Goal: Task Accomplishment & Management: Manage account settings

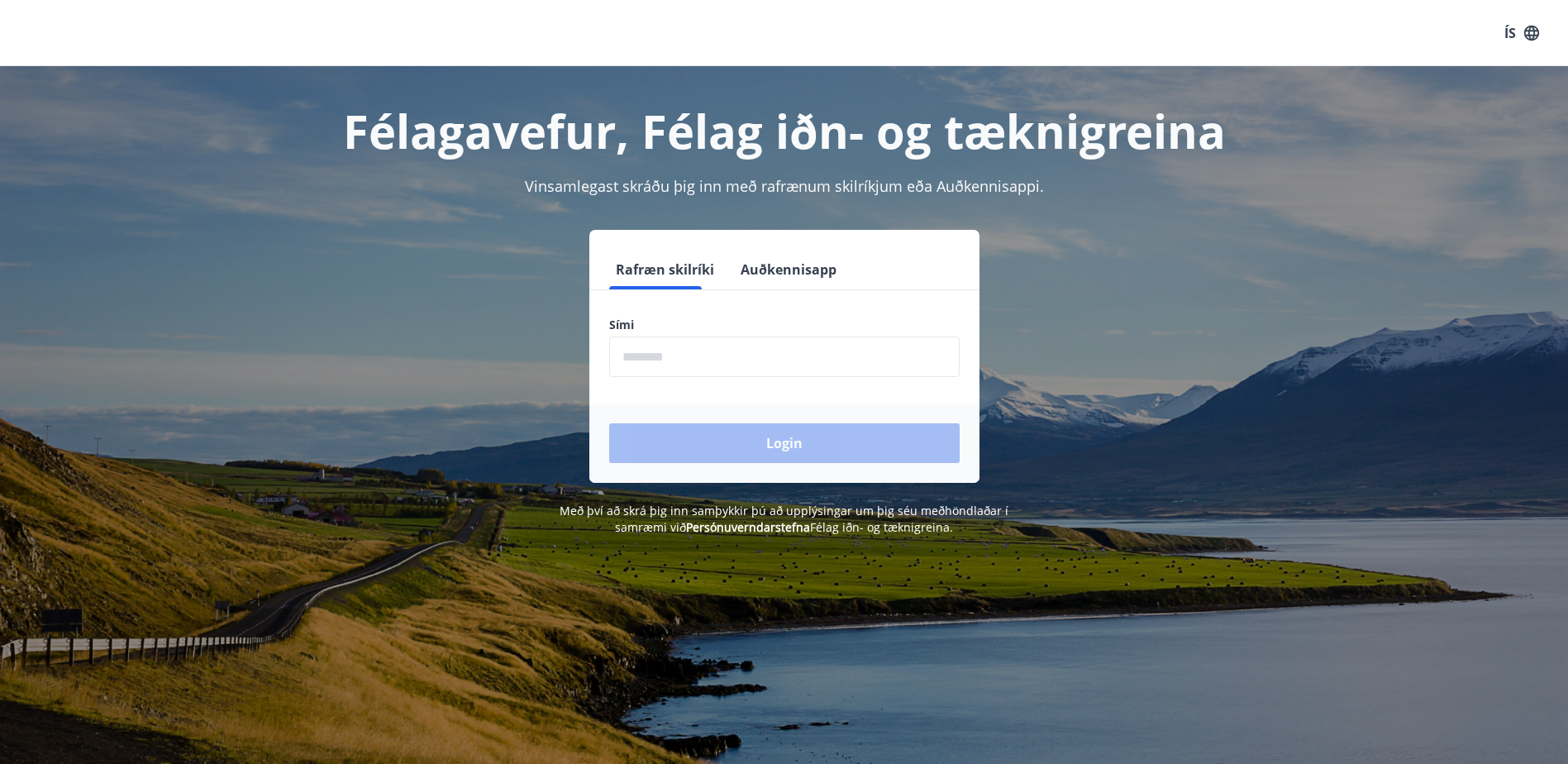
click at [667, 353] on input "phone" at bounding box center [785, 356] width 350 height 40
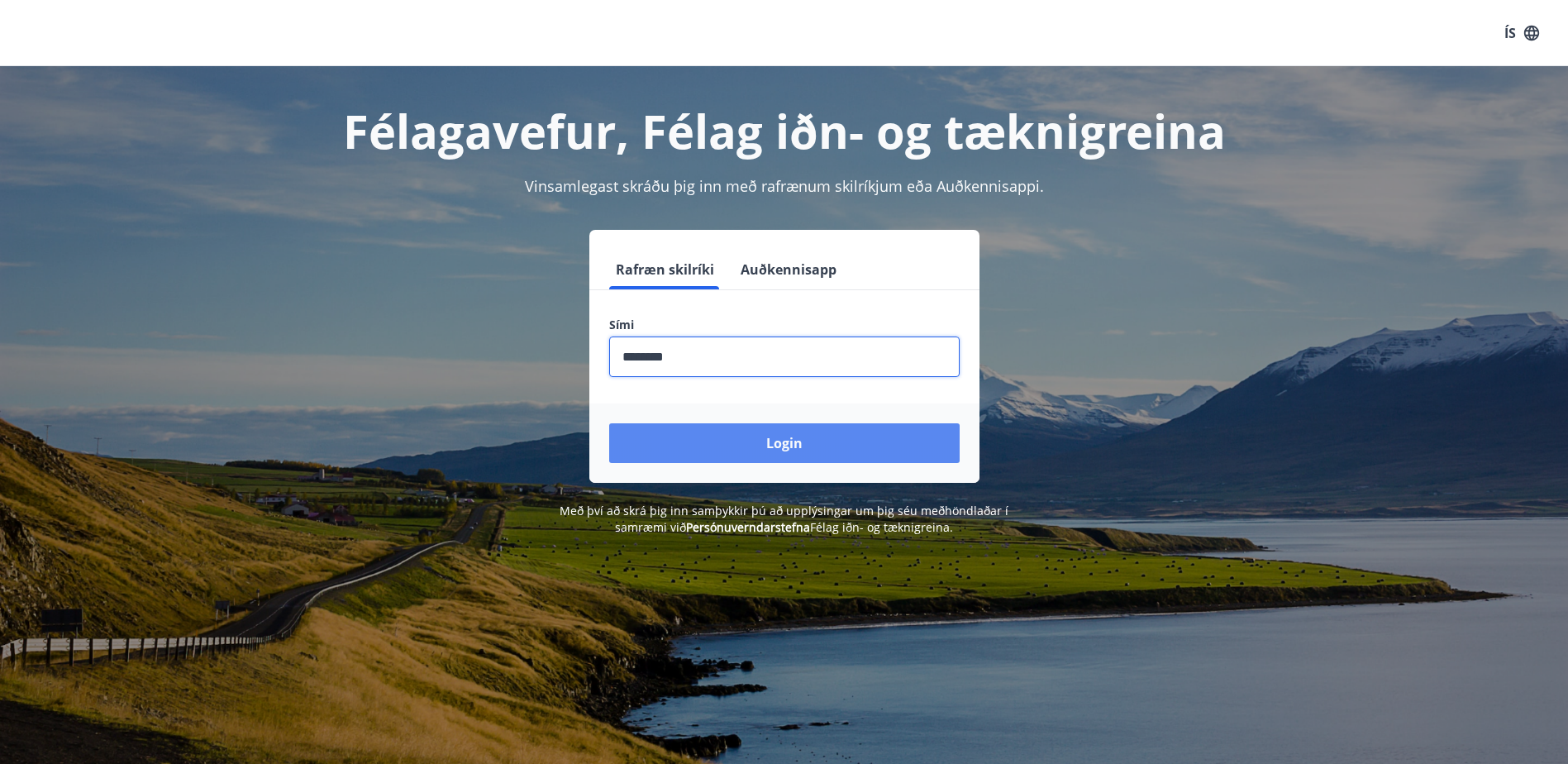
type input "********"
click at [791, 446] on button "Login" at bounding box center [785, 443] width 350 height 39
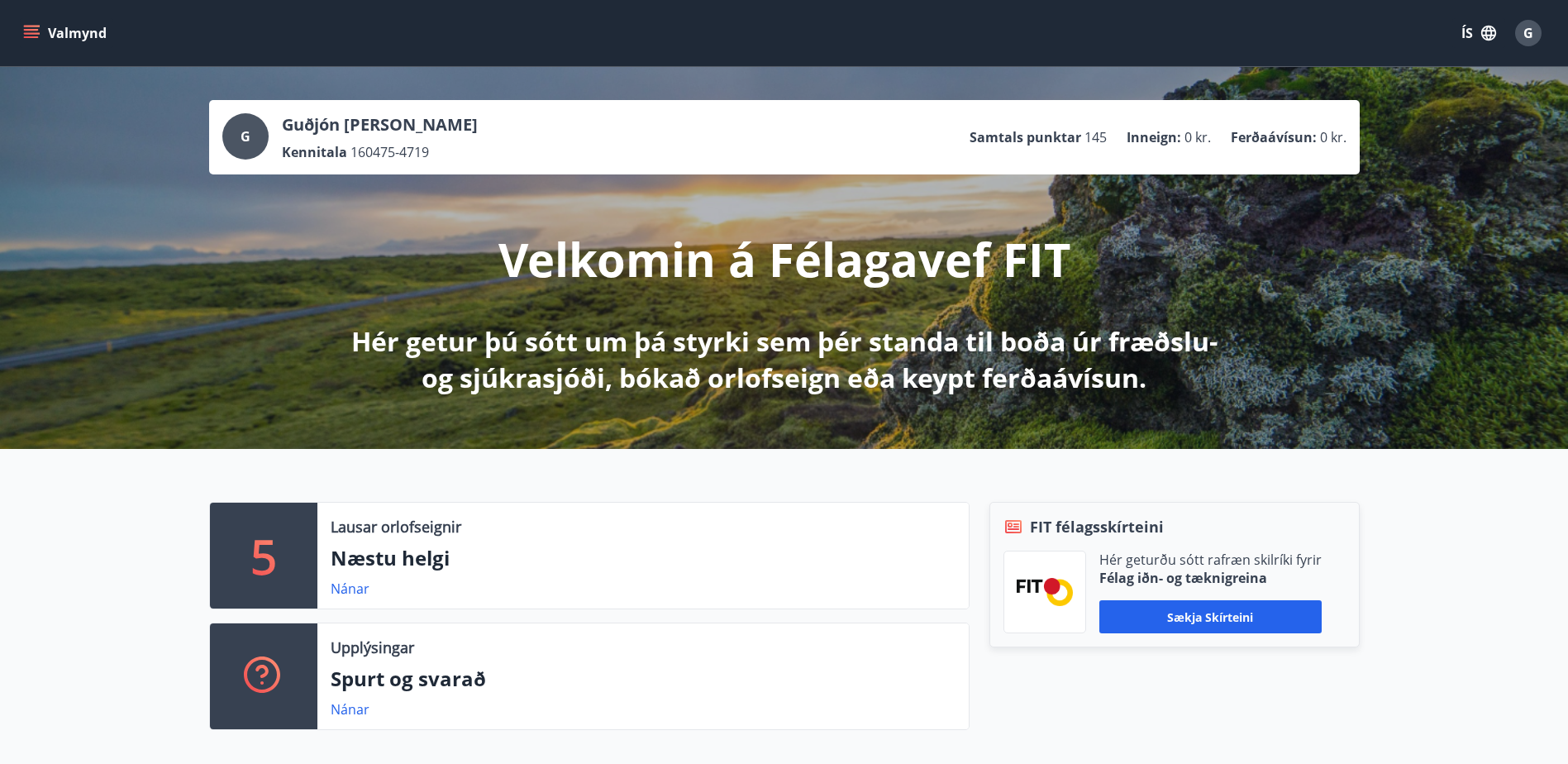
click at [32, 32] on icon "menu" at bounding box center [32, 34] width 17 height 17
click at [434, 449] on div "5 Lausar orlofseignir Næstu helgi Nánar Upplýsingar Spurt og svarað Nánar FIT f…" at bounding box center [784, 609] width 1568 height 321
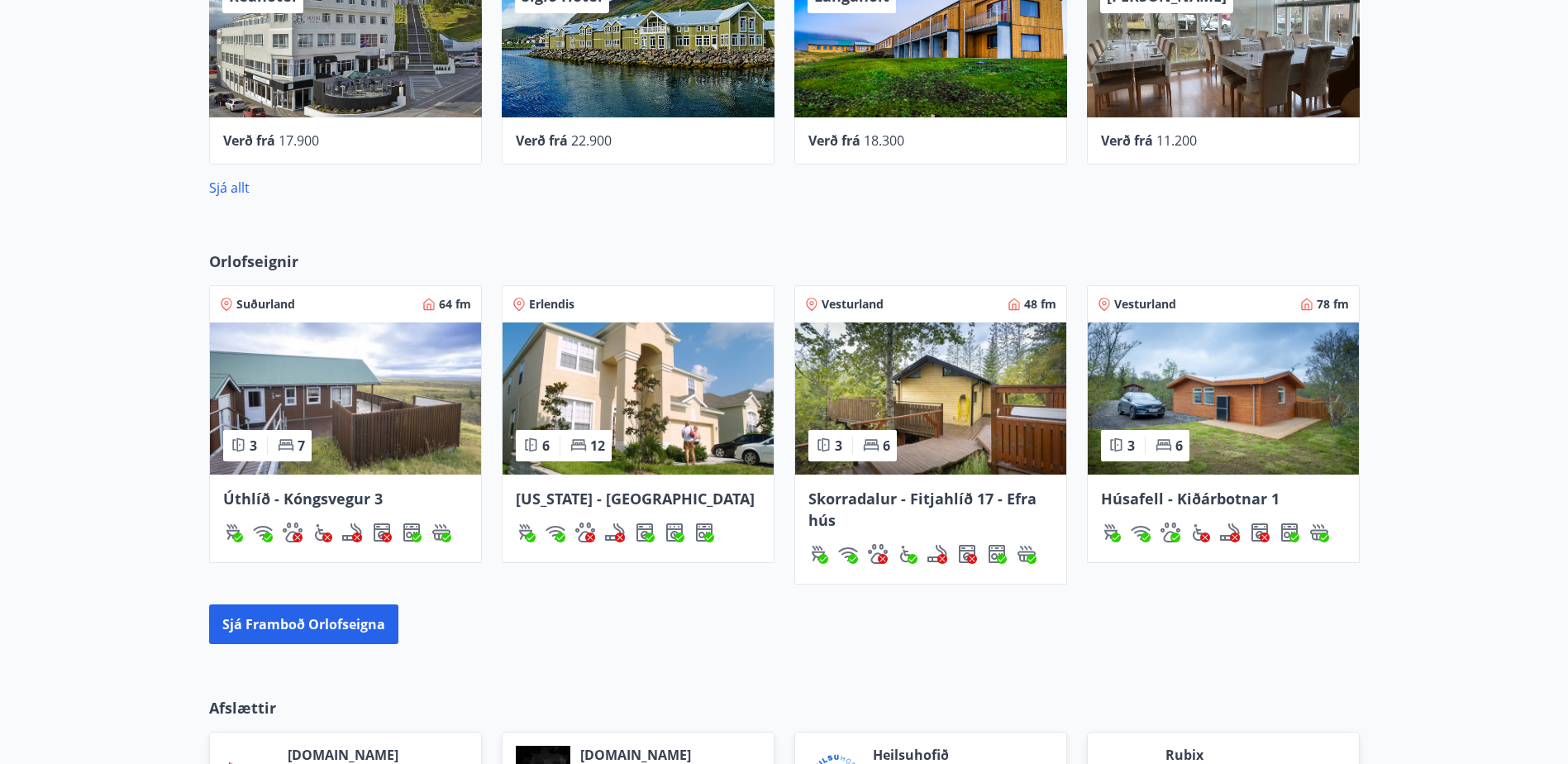
scroll to position [851, 0]
